Goal: Transaction & Acquisition: Download file/media

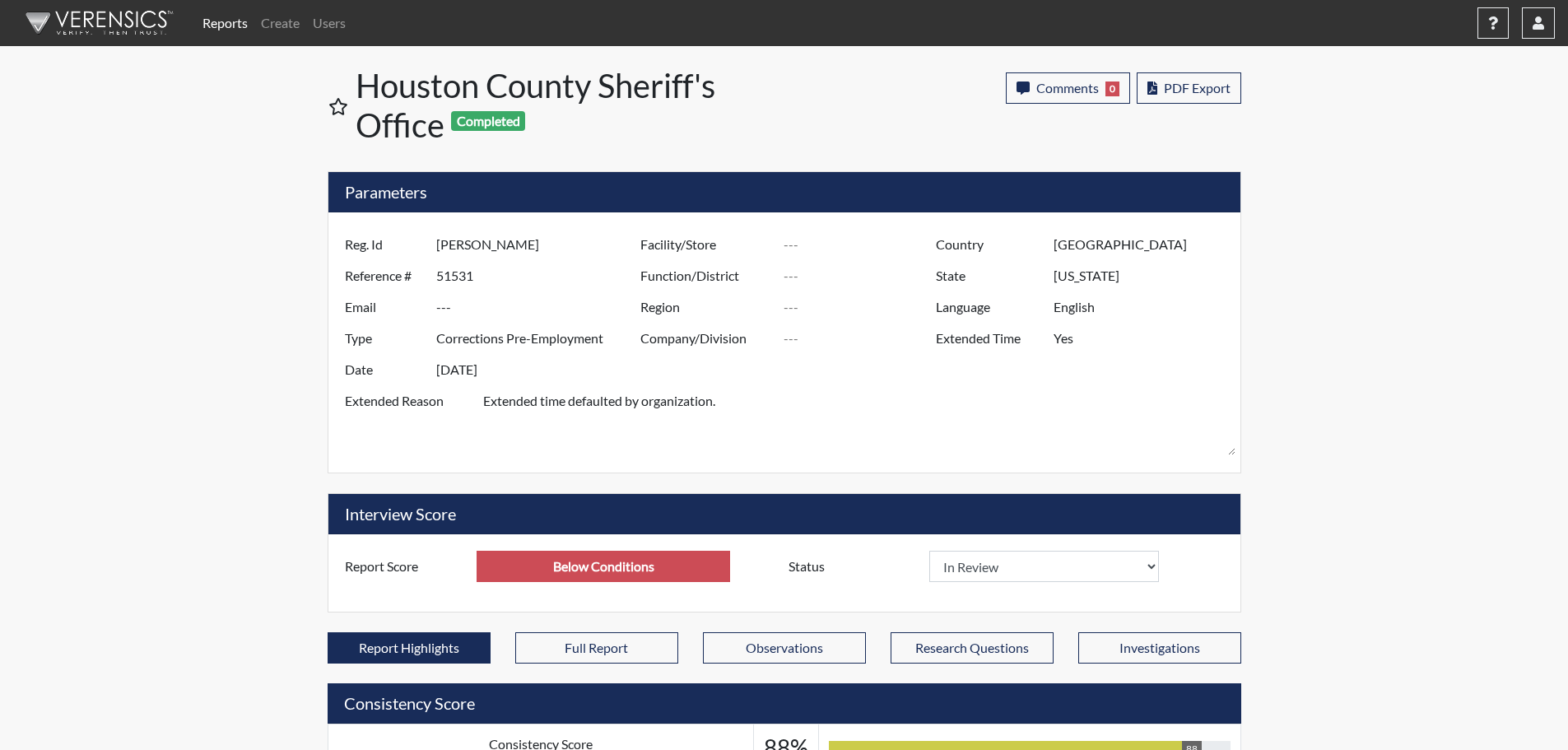
select select
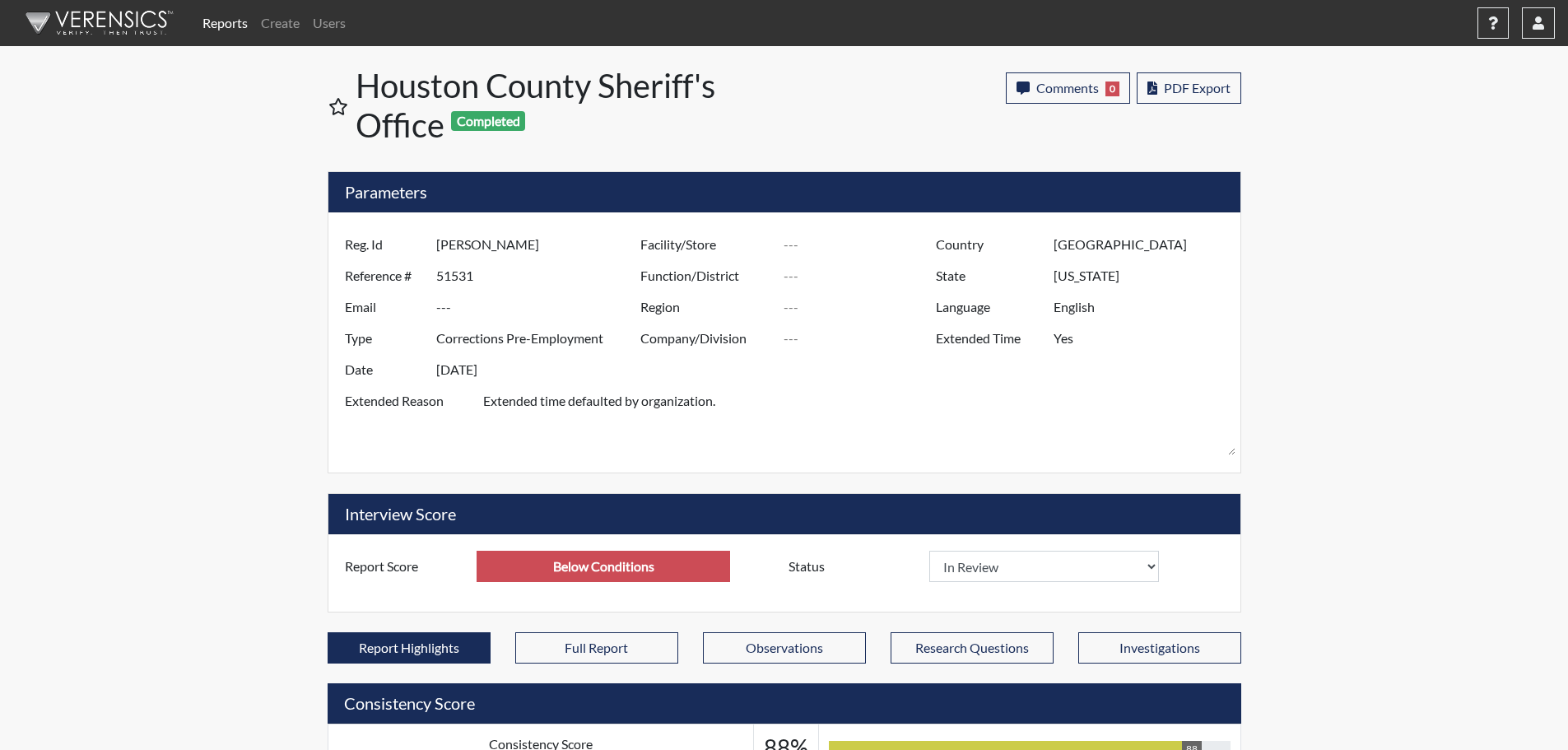
select select
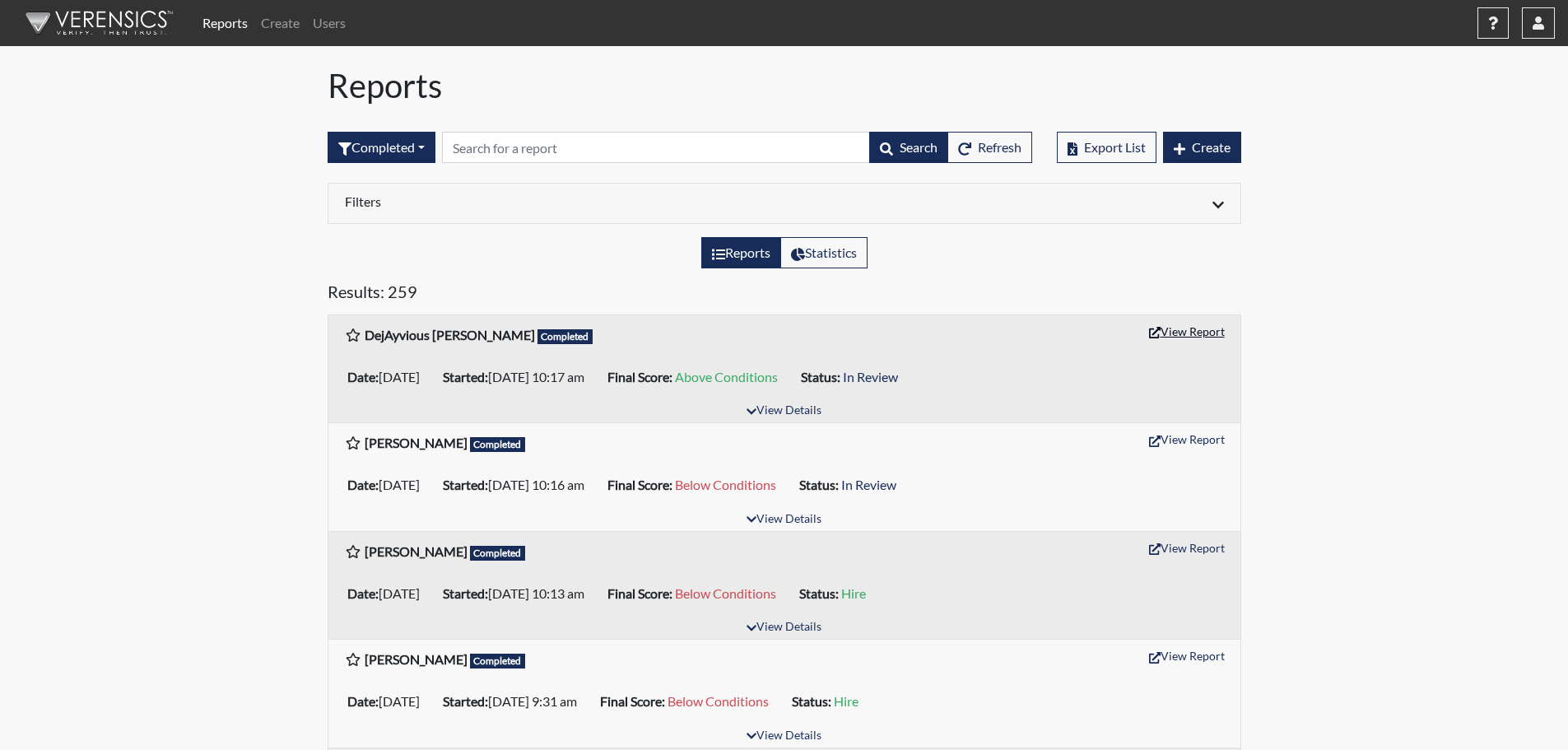
click at [1167, 333] on button "View Report" at bounding box center [1187, 332] width 90 height 26
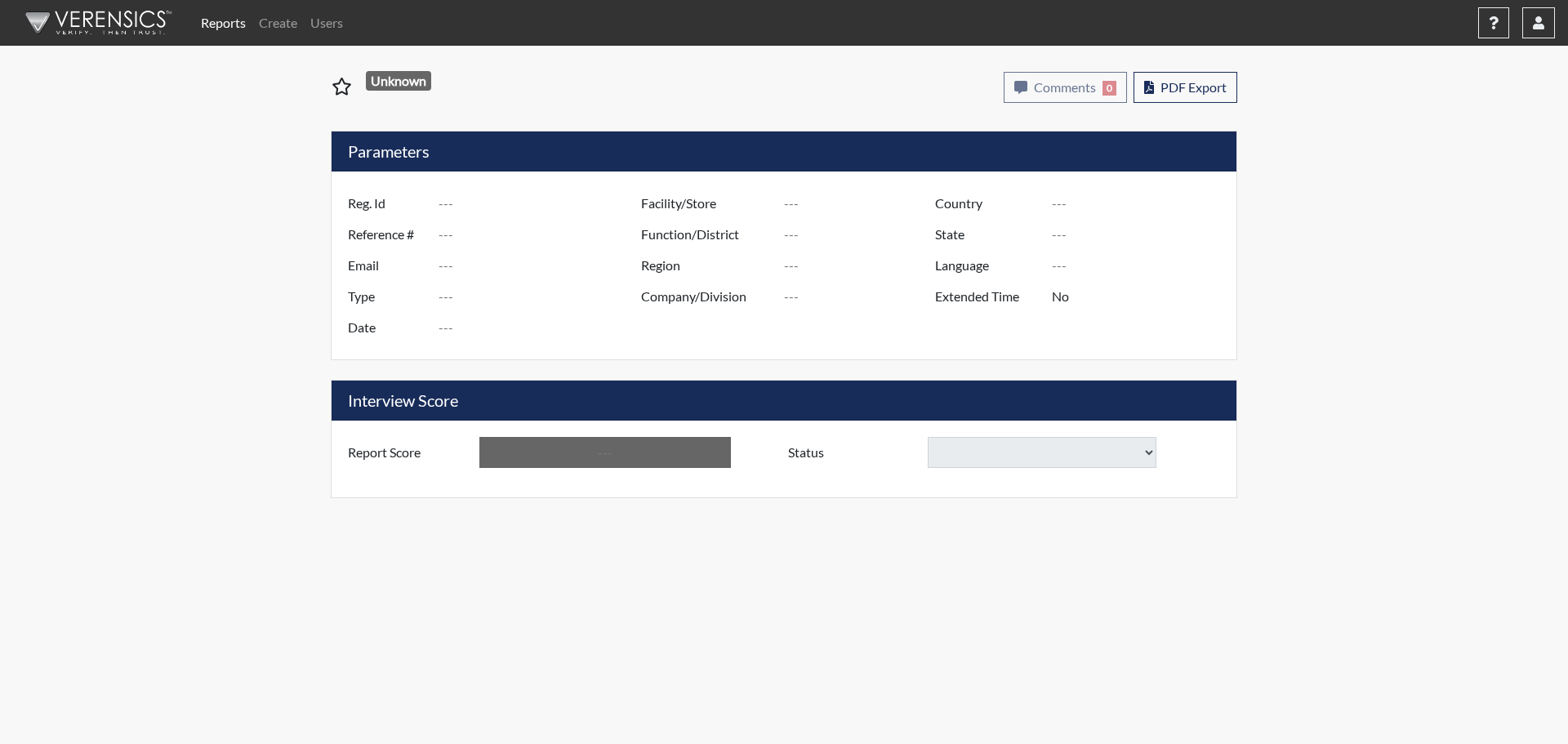
type input "DejAyvious [PERSON_NAME]"
type input "51532"
type input "---"
type input "Corrections Pre-Employment"
type input "Oct 1, 2025"
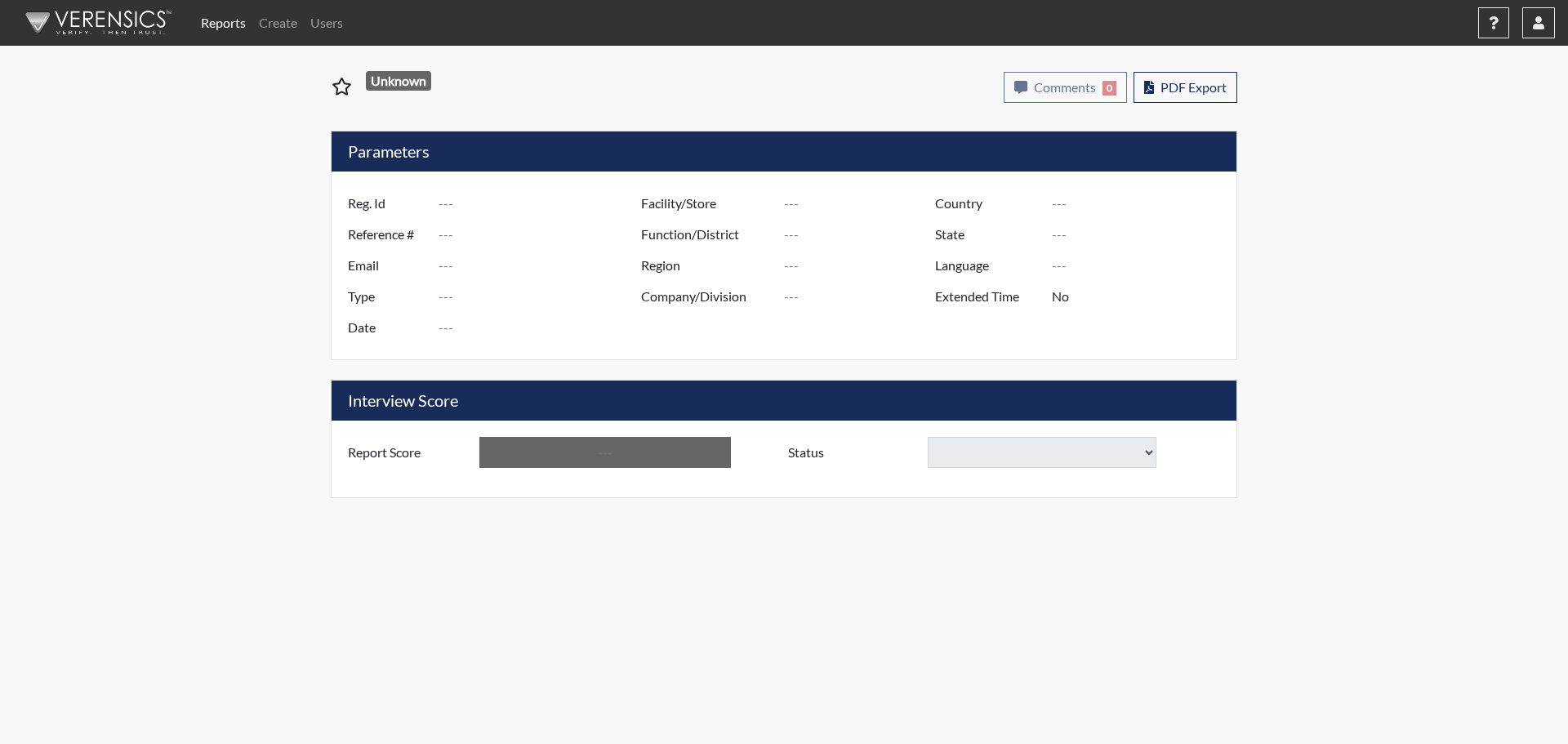
type input "[GEOGRAPHIC_DATA]"
type input "[US_STATE]"
type input "English"
type input "Yes"
type input "Above Conditions"
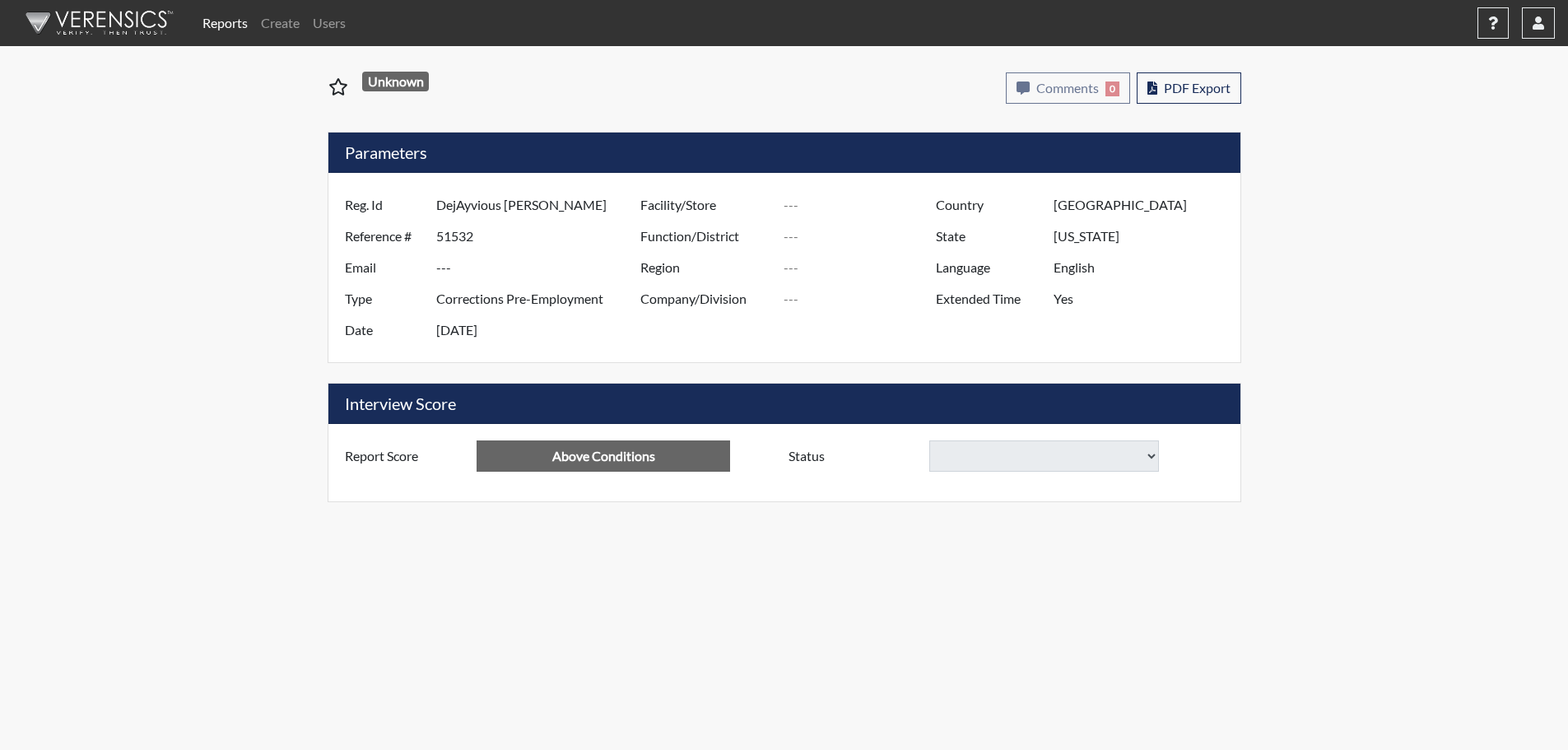
select select
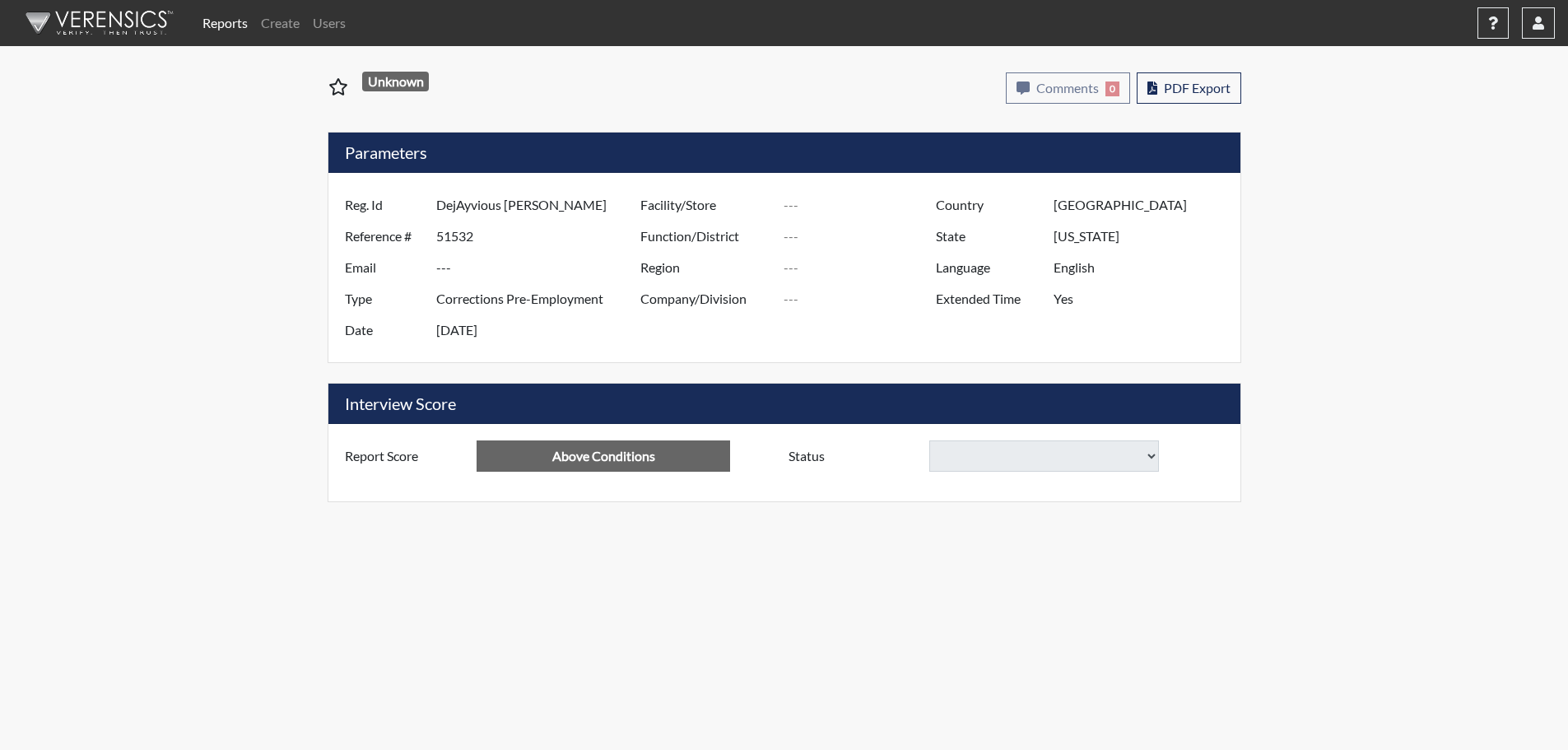
select select
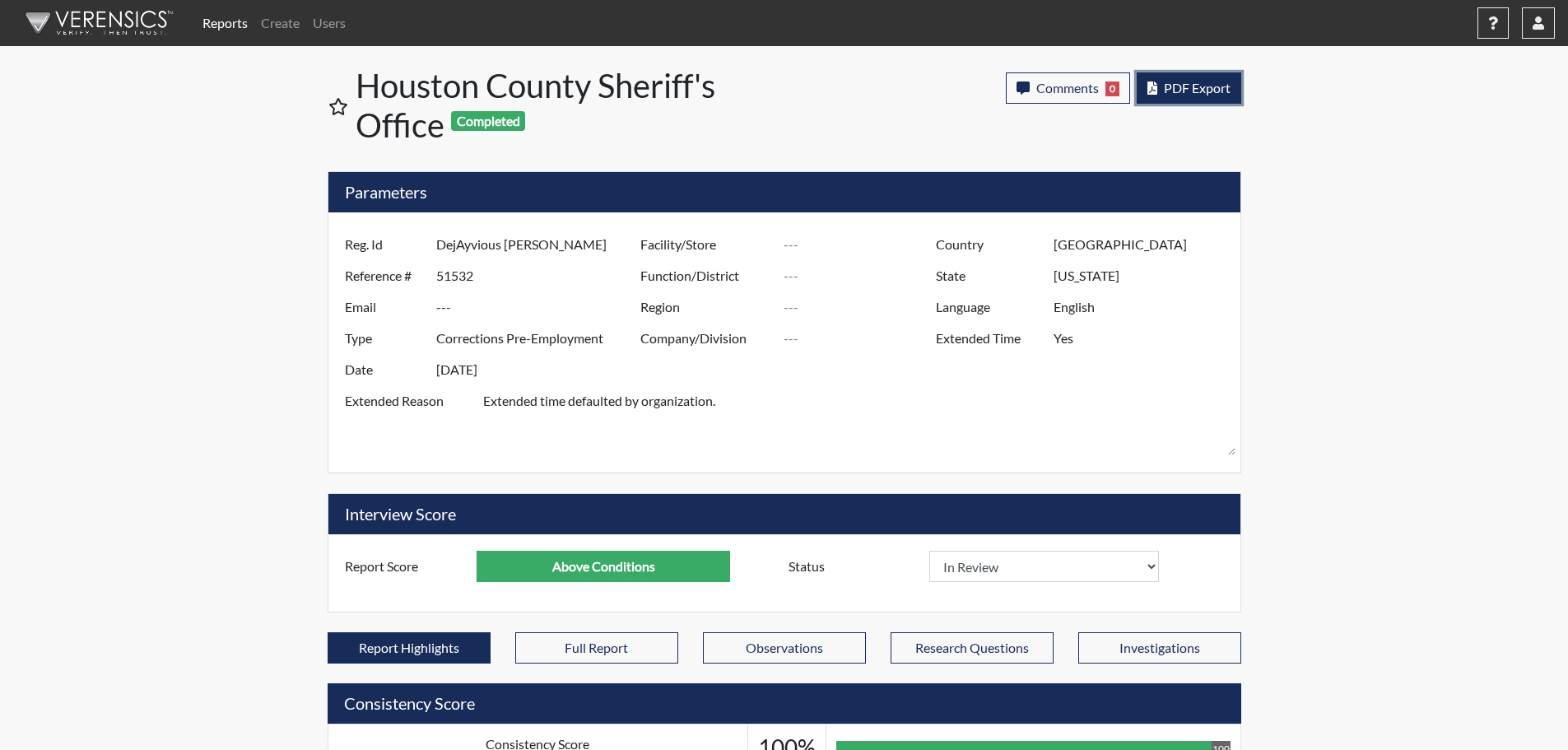
click at [1202, 87] on span "PDF Export" at bounding box center [1197, 88] width 66 height 15
